Goal: Find specific page/section: Find specific page/section

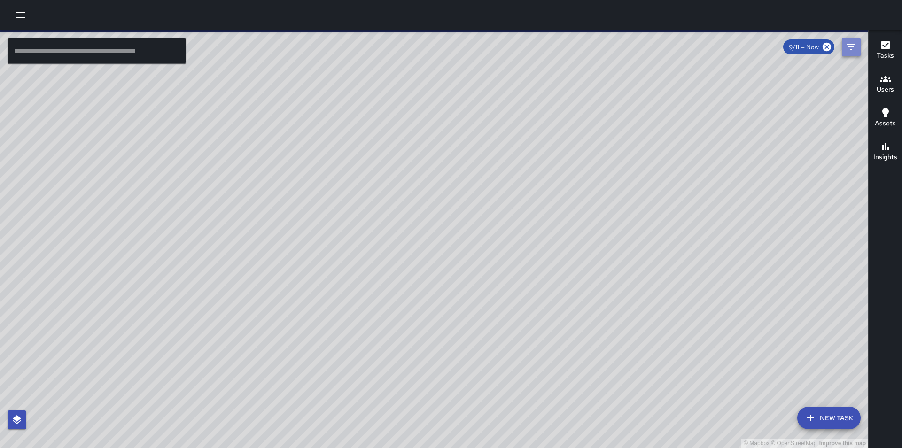
click at [851, 46] on icon "Filters" at bounding box center [850, 46] width 11 height 11
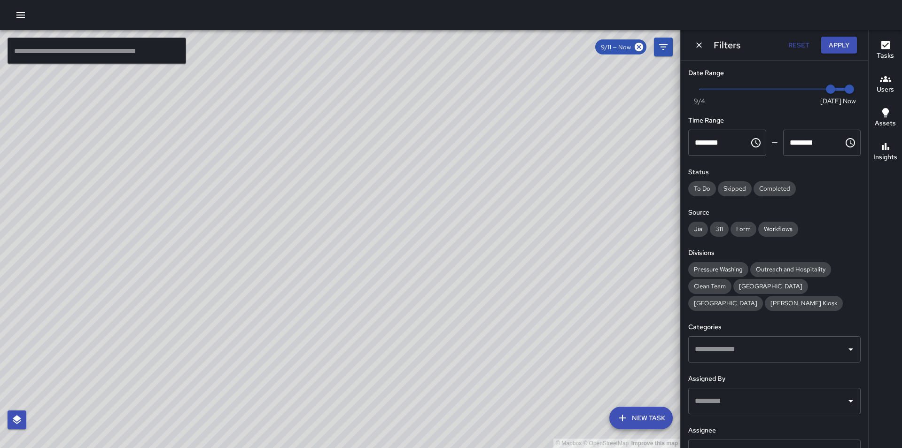
click at [804, 92] on span "Now [DATE] [DATE] 2:42 pm" at bounding box center [774, 89] width 150 height 14
type input "*"
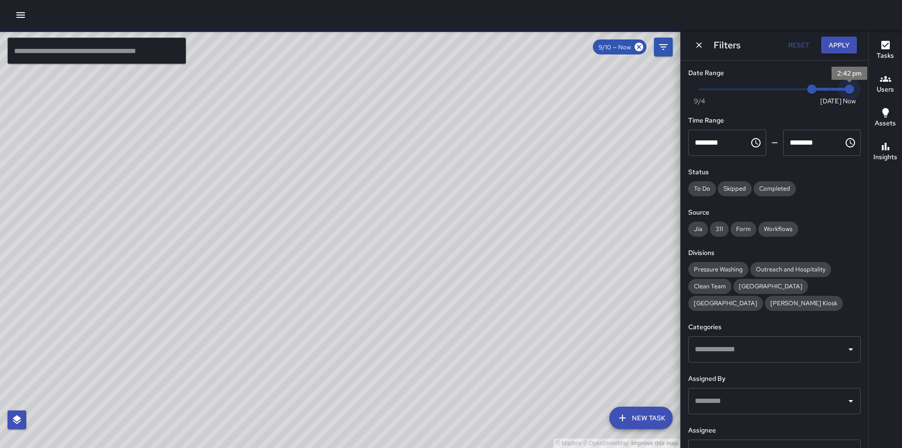
type input "*"
click at [826, 89] on span "9/11" at bounding box center [830, 89] width 9 height 9
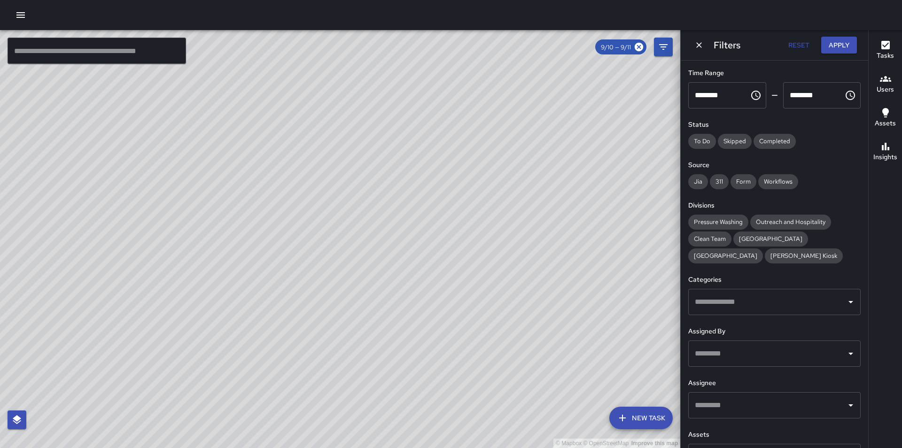
scroll to position [56, 0]
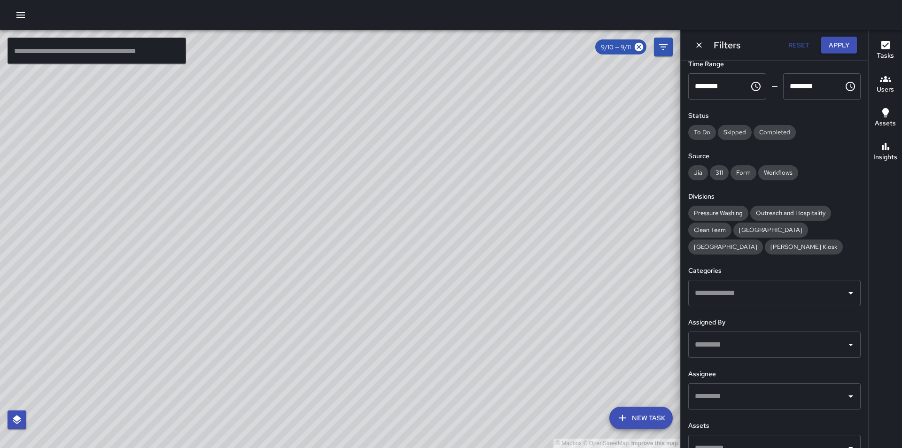
click at [789, 403] on input "text" at bounding box center [767, 396] width 150 height 18
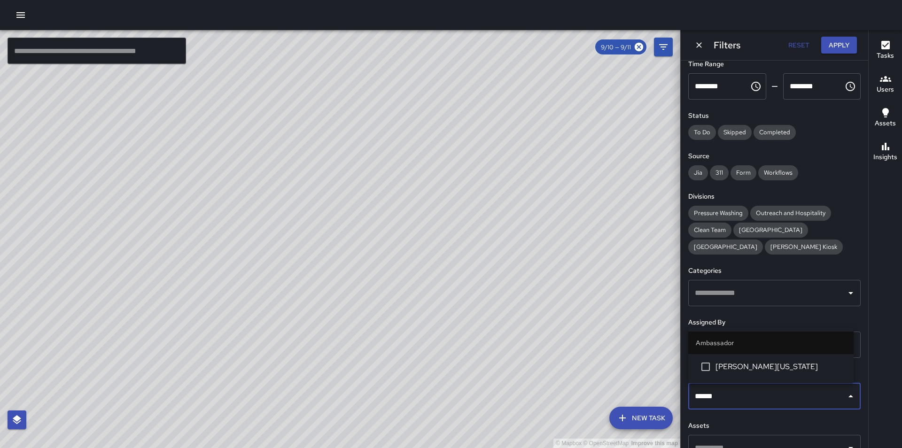
type input "*******"
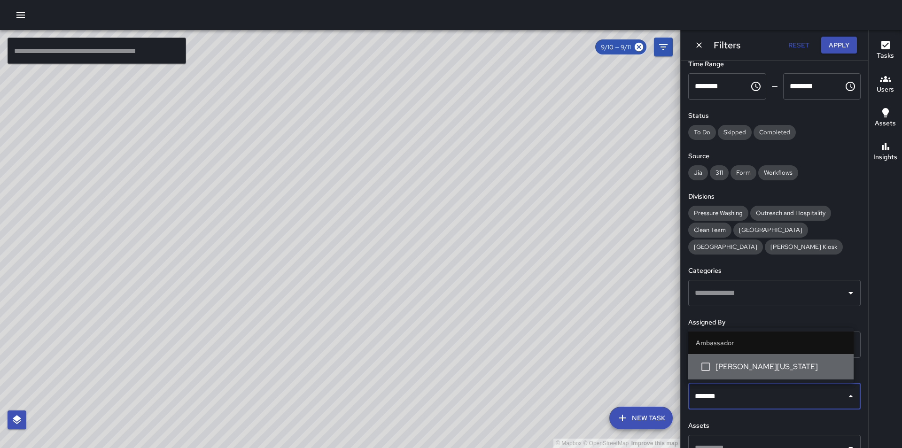
click at [777, 371] on span "[PERSON_NAME][US_STATE]" at bounding box center [780, 366] width 131 height 11
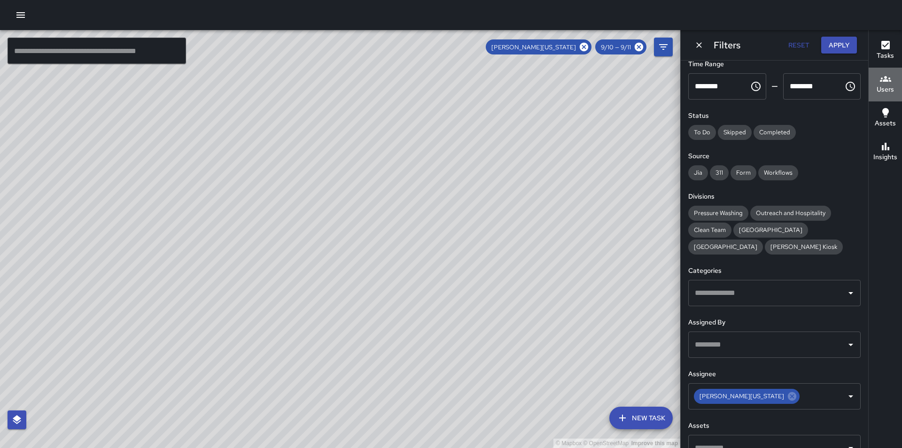
click at [889, 83] on icon "button" at bounding box center [885, 78] width 11 height 11
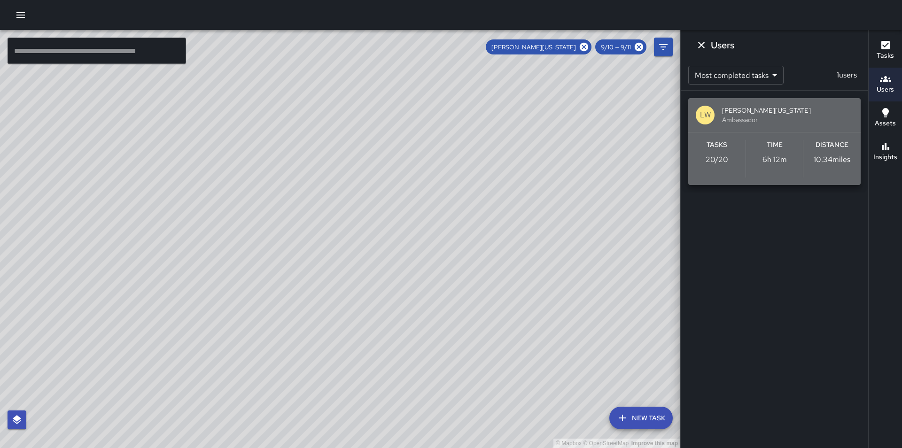
click at [795, 106] on span "[PERSON_NAME][US_STATE]" at bounding box center [787, 110] width 131 height 9
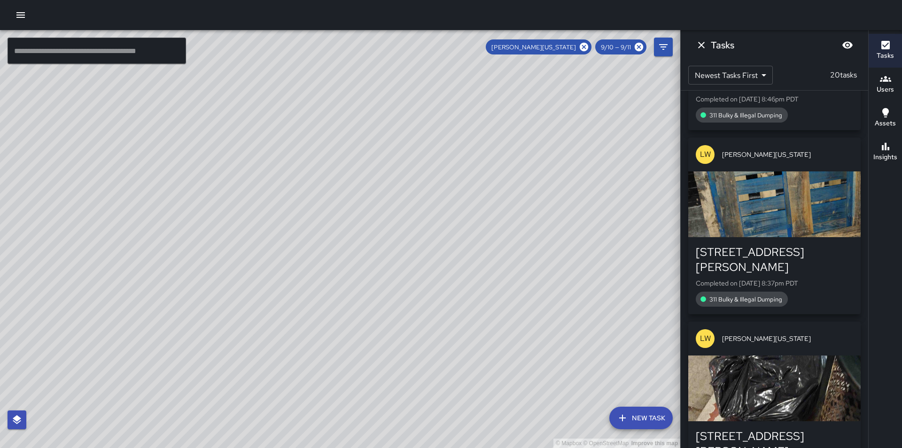
scroll to position [0, 0]
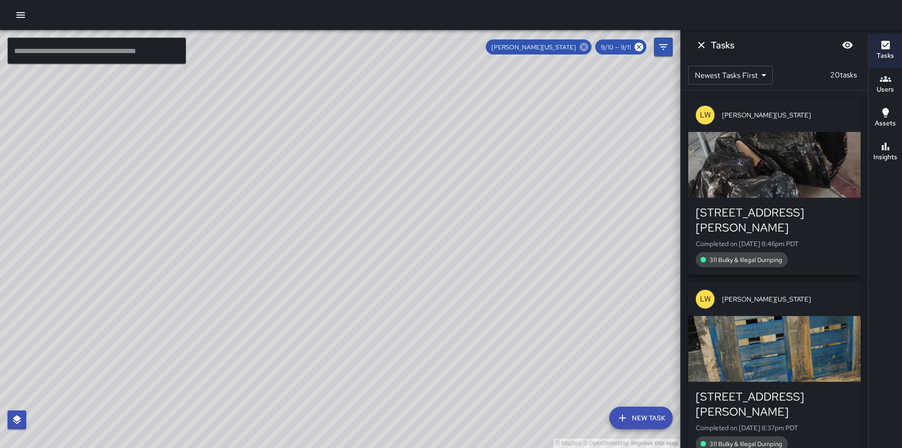
click at [586, 47] on icon at bounding box center [583, 47] width 8 height 8
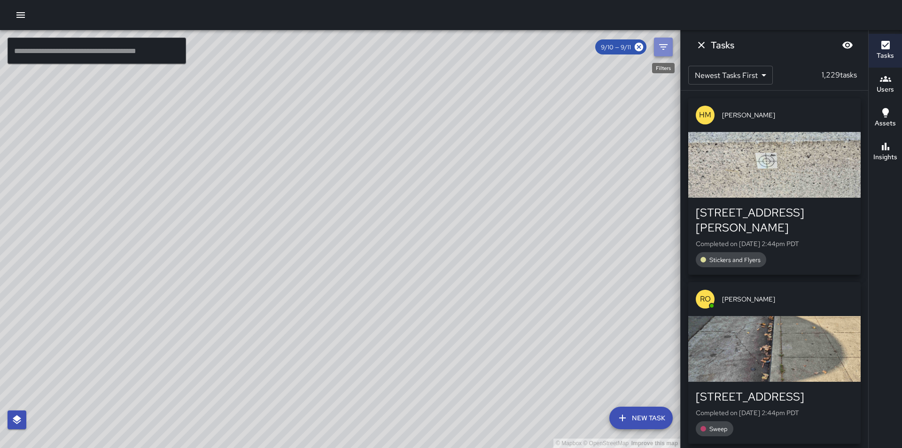
click at [661, 46] on icon "Filters" at bounding box center [663, 47] width 8 height 6
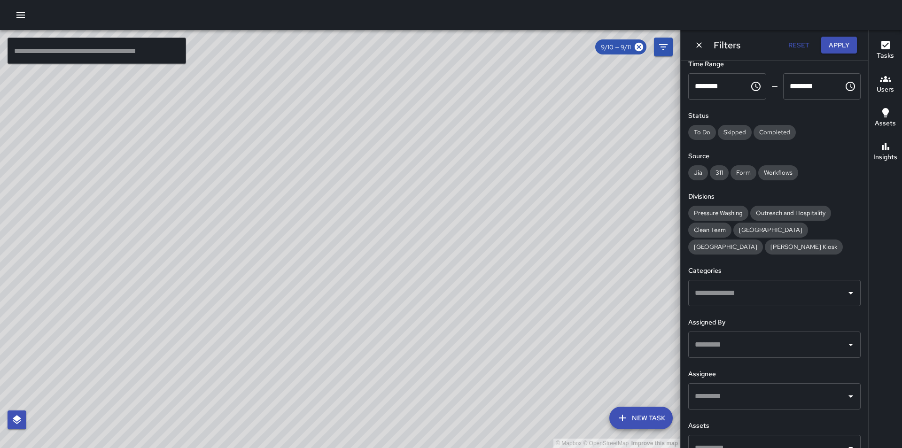
click at [757, 401] on input "text" at bounding box center [767, 396] width 150 height 18
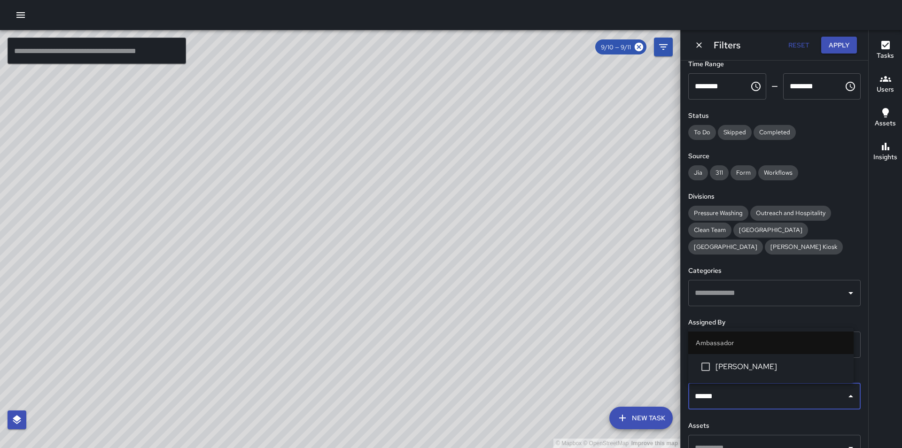
type input "*******"
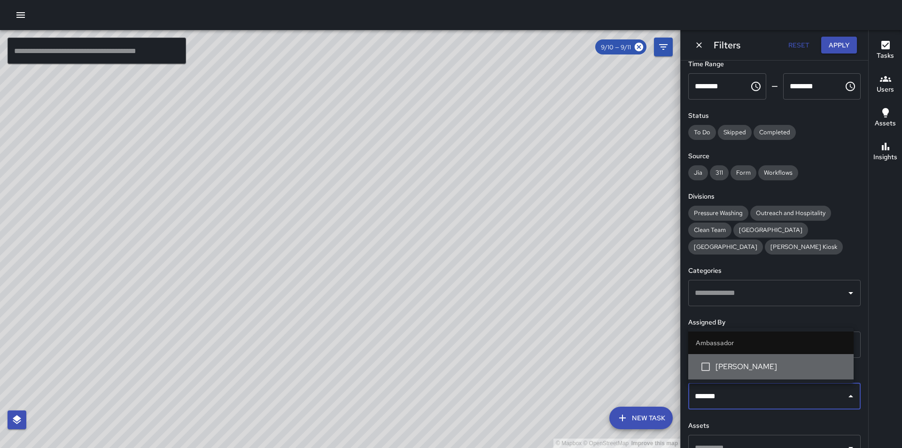
click at [771, 373] on li "[PERSON_NAME]" at bounding box center [770, 366] width 165 height 25
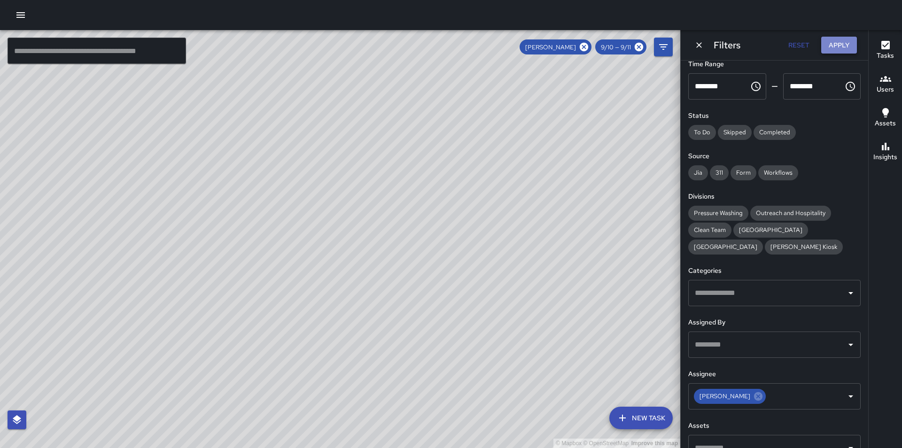
click at [843, 48] on button "Apply" at bounding box center [839, 45] width 36 height 17
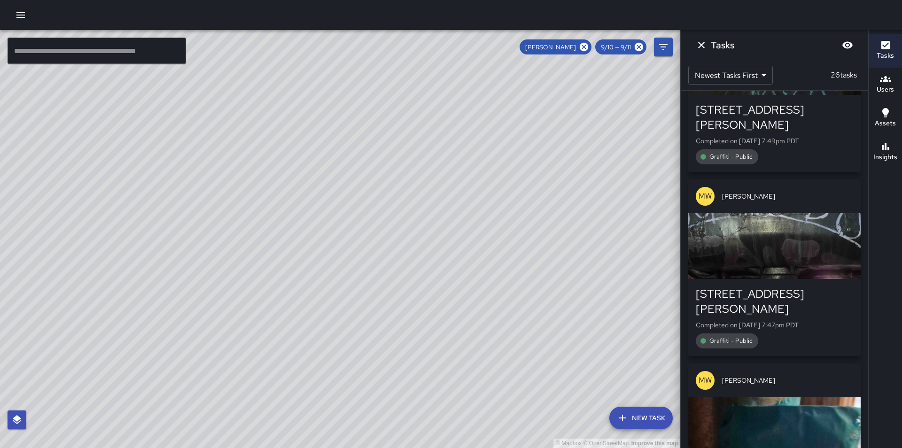
scroll to position [3837, 0]
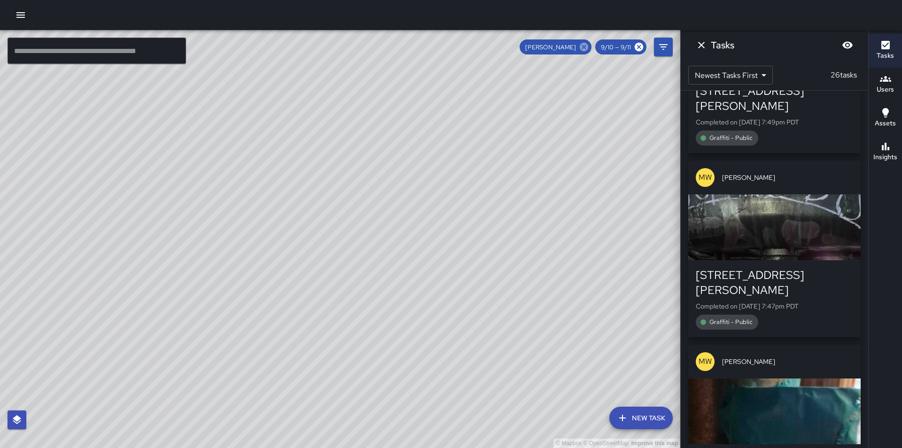
click at [583, 50] on icon at bounding box center [583, 47] width 8 height 8
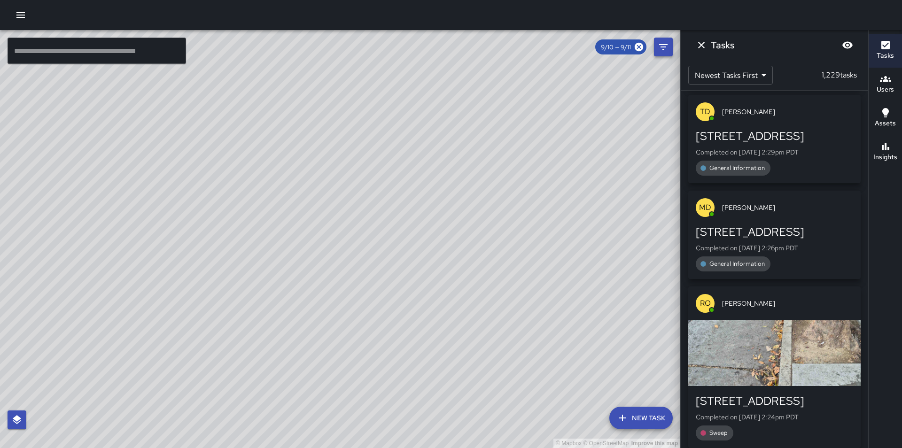
click at [663, 46] on icon "Filters" at bounding box center [662, 46] width 11 height 11
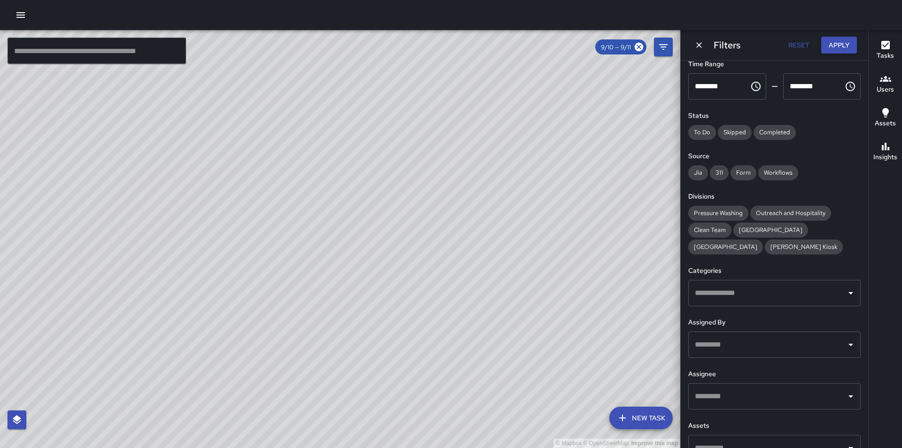
click at [725, 399] on input "text" at bounding box center [767, 396] width 150 height 18
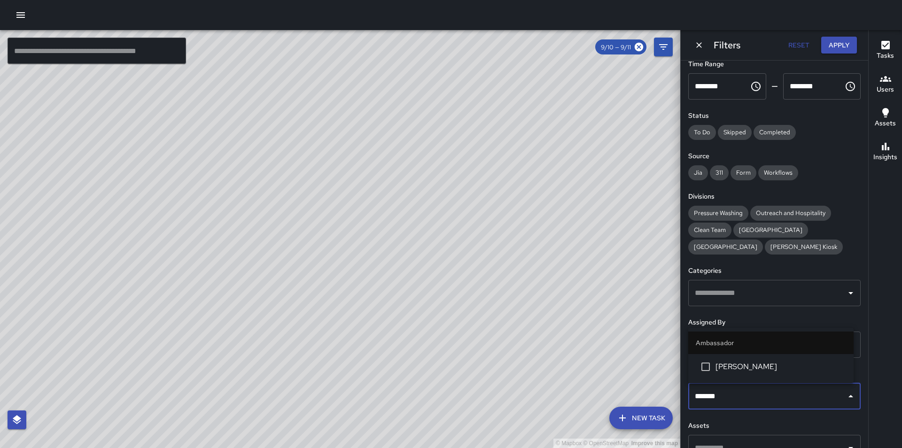
type input "********"
click at [750, 373] on li "[PERSON_NAME]" at bounding box center [770, 366] width 165 height 25
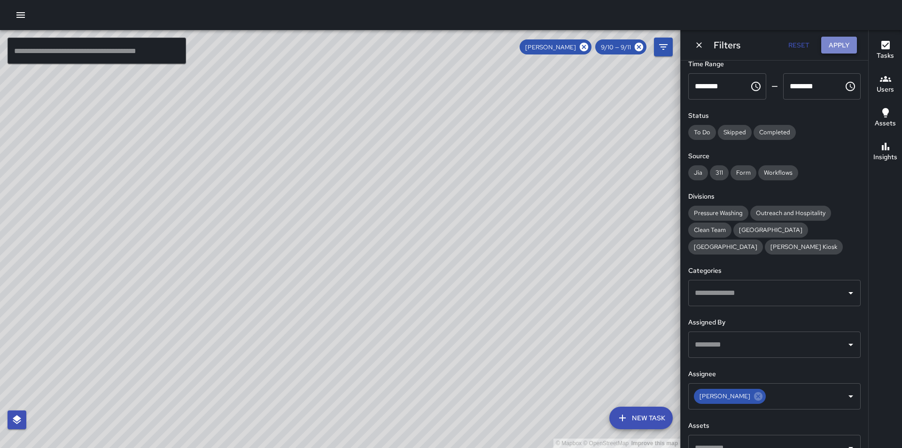
click at [842, 39] on button "Apply" at bounding box center [839, 45] width 36 height 17
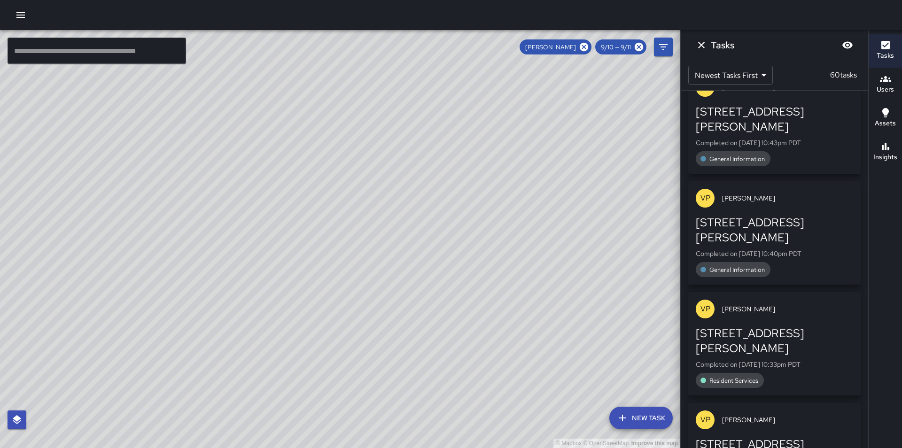
scroll to position [39, 0]
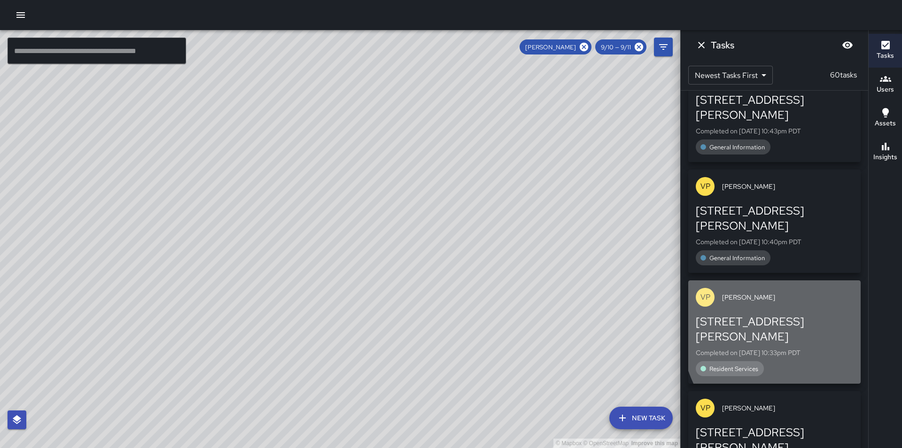
click at [826, 314] on div "[STREET_ADDRESS][PERSON_NAME]" at bounding box center [773, 329] width 157 height 30
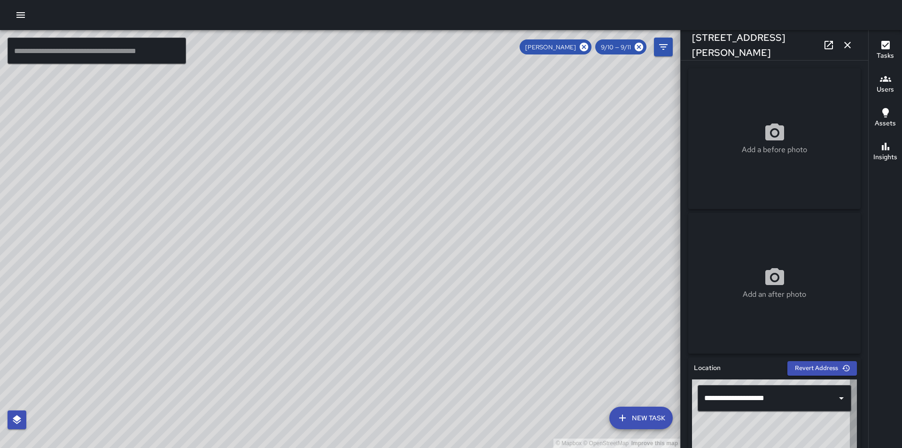
type input "**********"
click at [849, 45] on icon "button" at bounding box center [846, 44] width 11 height 11
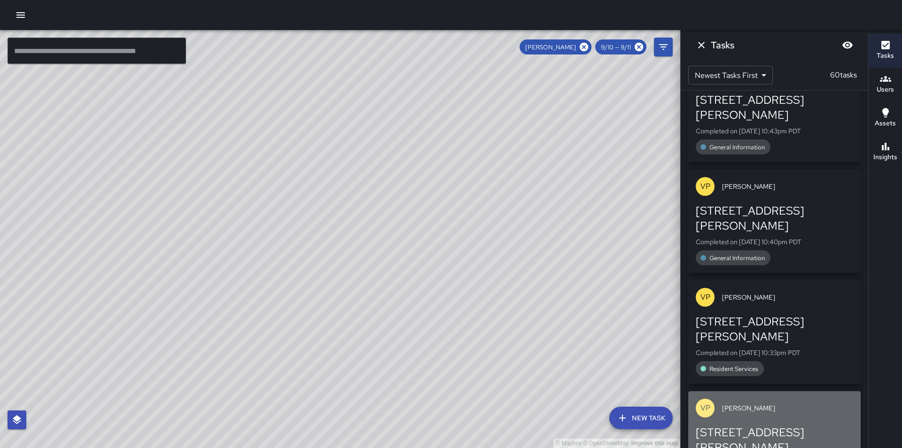
click at [816, 403] on span "[PERSON_NAME]" at bounding box center [787, 407] width 131 height 9
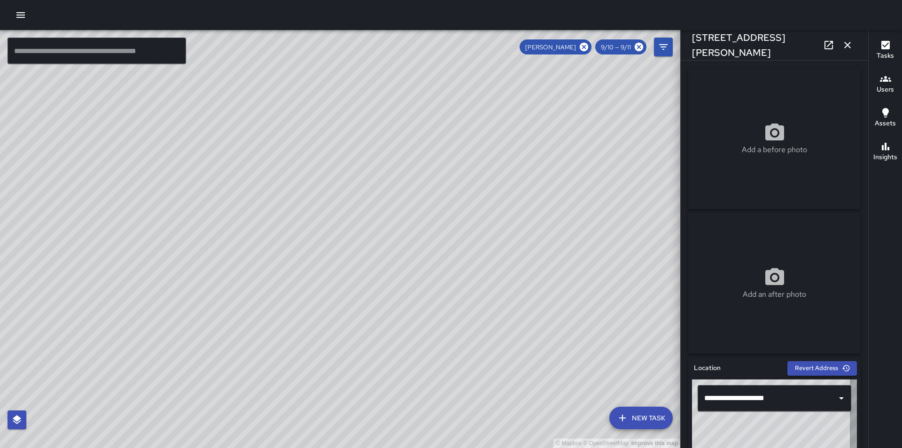
type input "**********"
click at [847, 46] on icon "button" at bounding box center [847, 45] width 7 height 7
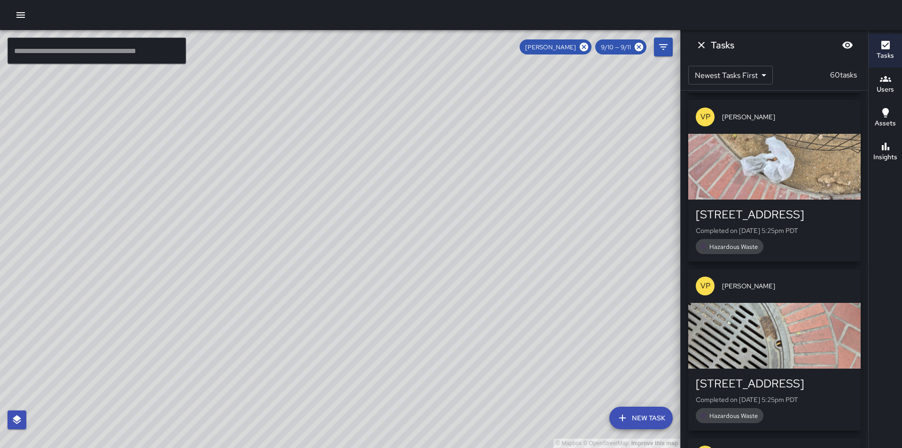
scroll to position [2999, 0]
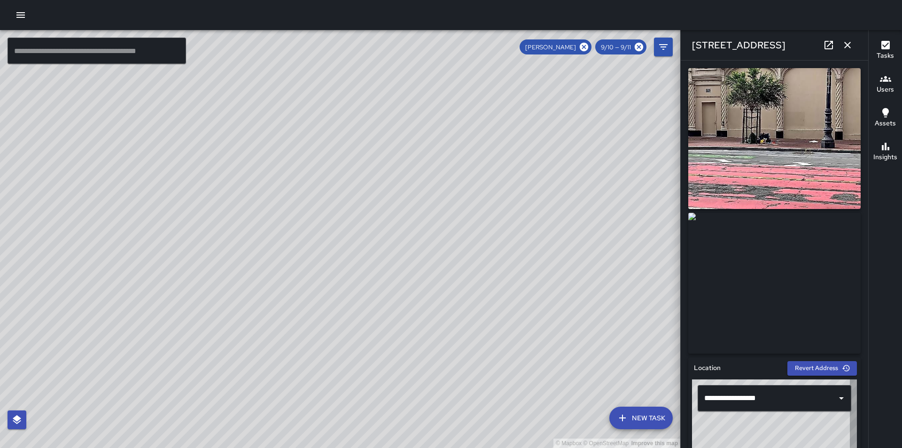
type input "**********"
click at [848, 45] on icon "button" at bounding box center [846, 44] width 11 height 11
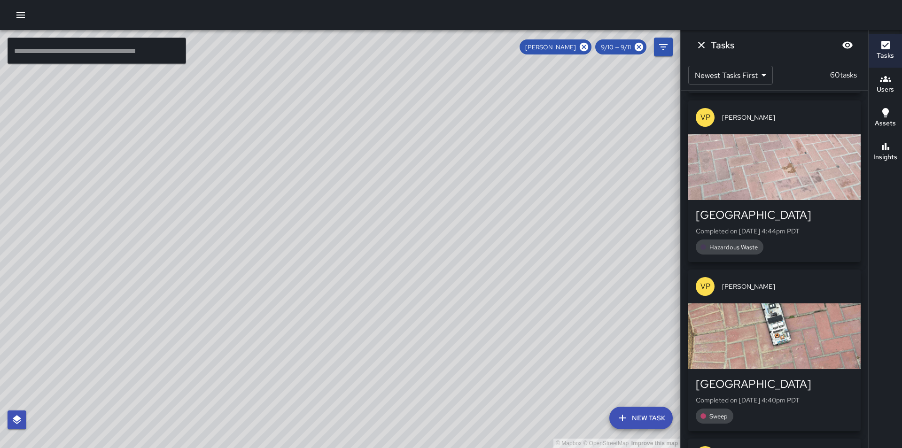
scroll to position [5121, 0]
